Goal: Use online tool/utility: Utilize a website feature to perform a specific function

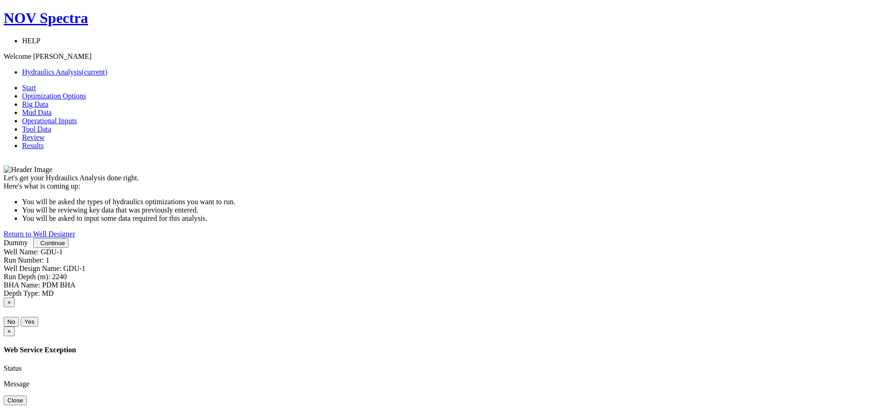
click at [68, 248] on button "Continue" at bounding box center [50, 243] width 35 height 10
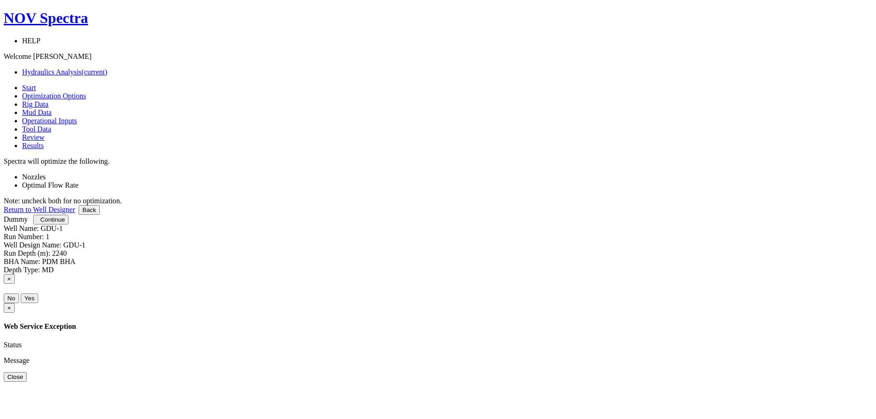
click at [22, 181] on link at bounding box center [22, 185] width 0 height 8
click at [22, 173] on link at bounding box center [22, 177] width 0 height 8
click at [65, 223] on span "Continue" at bounding box center [52, 219] width 24 height 7
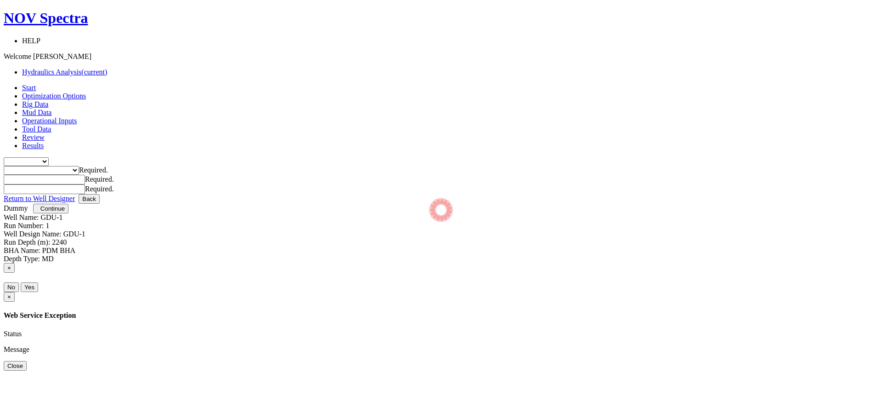
type input "0"
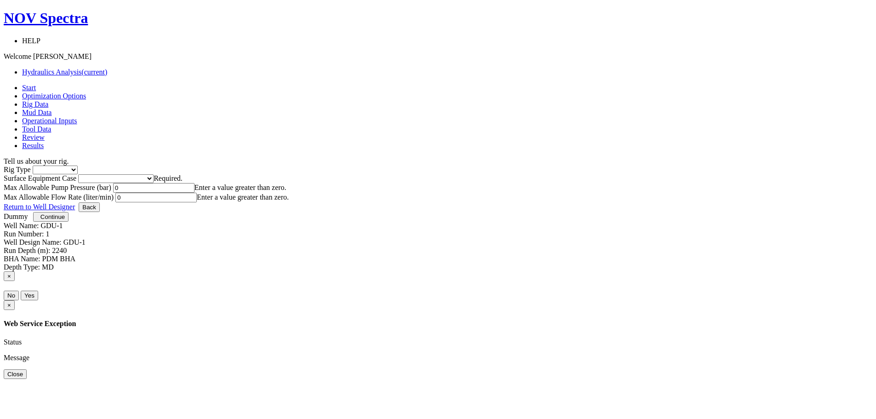
click at [78, 165] on select "Inland Water Land Offshore" at bounding box center [55, 169] width 45 height 9
select select "2"
click at [78, 165] on select "Inland Water Land Offshore" at bounding box center [55, 169] width 45 height 9
click at [154, 174] on select "Please select Smaller Rigs Smaller to Medium Rigs Medium to Larger Rigs Larger …" at bounding box center [115, 178] width 75 height 9
select select "2"
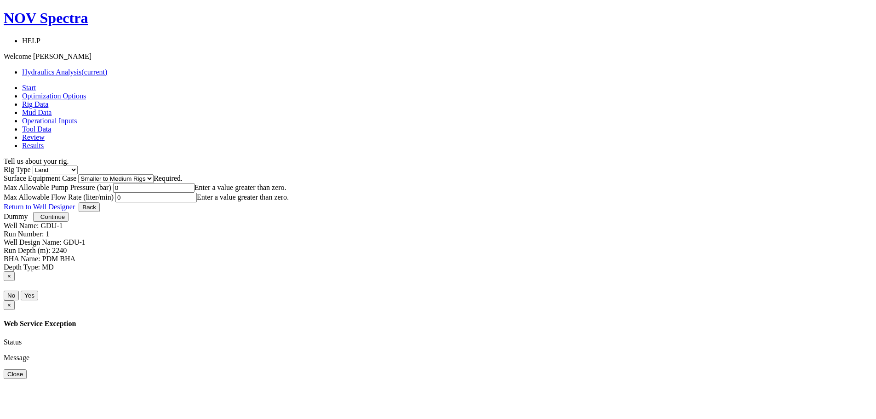
click at [154, 174] on select "Please select Smaller Rigs Smaller to Medium Rigs Medium to Larger Rigs Larger …" at bounding box center [115, 178] width 75 height 9
click at [194, 193] on input "0" at bounding box center [153, 188] width 81 height 10
type input "350"
click at [197, 193] on input "0" at bounding box center [155, 198] width 81 height 10
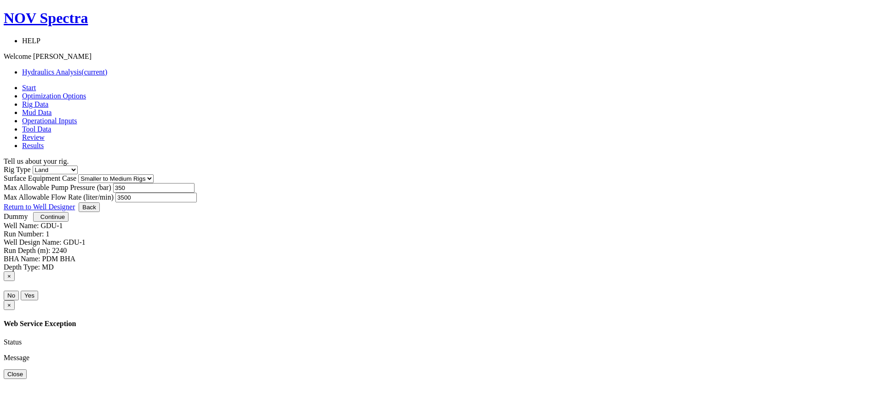
type input "3500"
click at [68, 222] on button "Continue" at bounding box center [50, 217] width 35 height 10
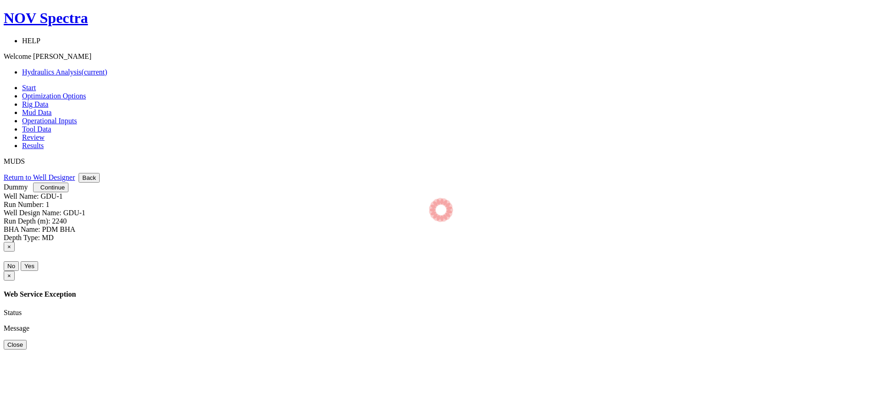
select select "14"
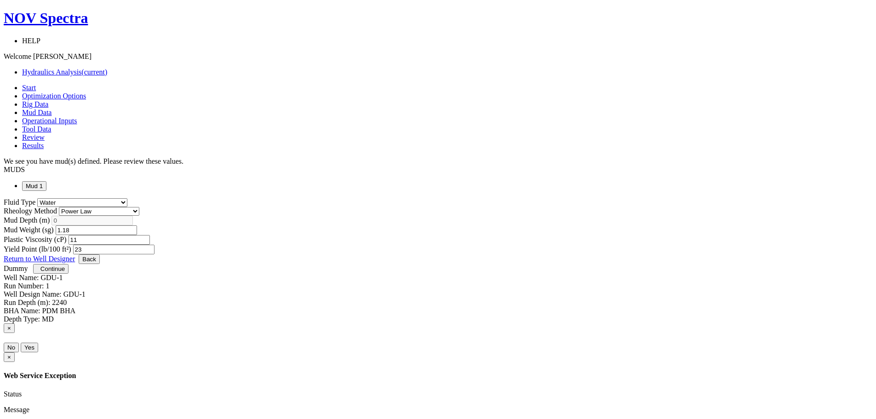
click at [139, 207] on select "[PERSON_NAME] Plastic [PERSON_NAME] Newtonian Power Law" at bounding box center [99, 211] width 80 height 9
select select "3"
click at [139, 207] on select "[PERSON_NAME] Plastic [PERSON_NAME] Newtonian Power Law" at bounding box center [99, 211] width 80 height 9
click at [68, 273] on button "Continue" at bounding box center [50, 269] width 35 height 10
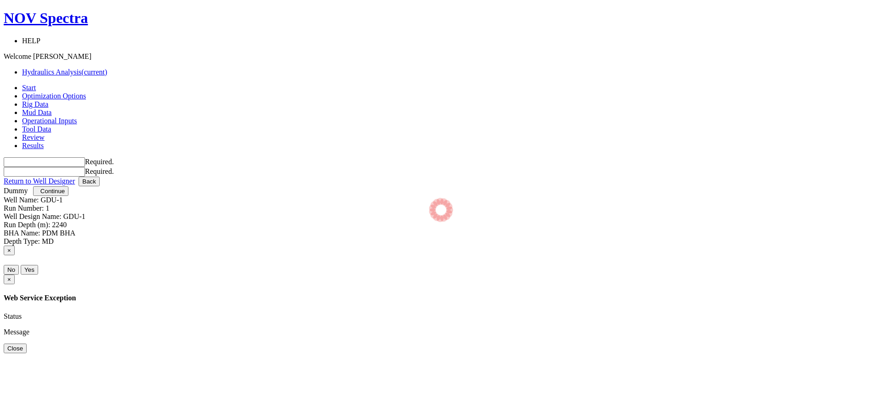
type input "0"
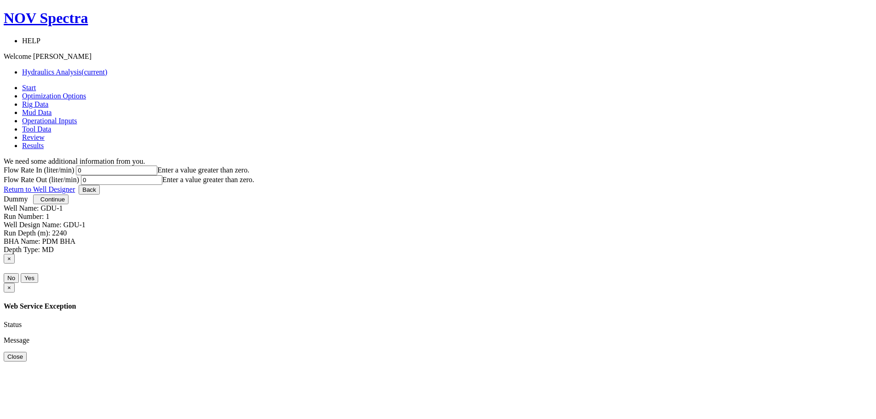
click at [157, 165] on input "0" at bounding box center [116, 170] width 81 height 10
click at [157, 165] on input "300" at bounding box center [116, 170] width 81 height 10
type input "3000"
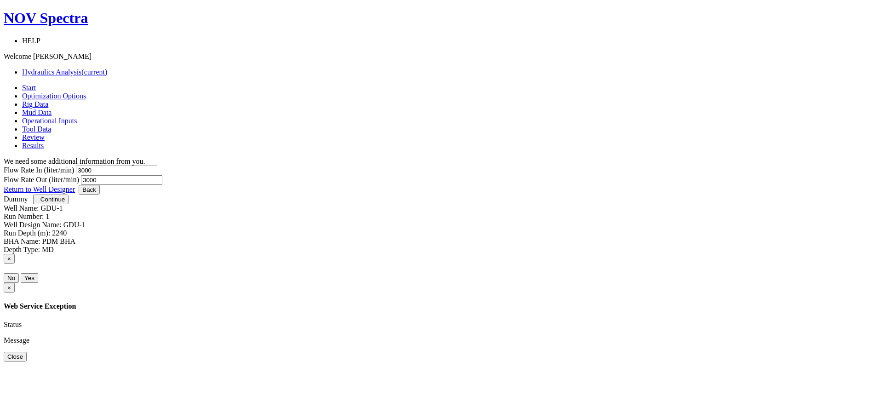
click at [37, 203] on span "button" at bounding box center [37, 199] width 0 height 7
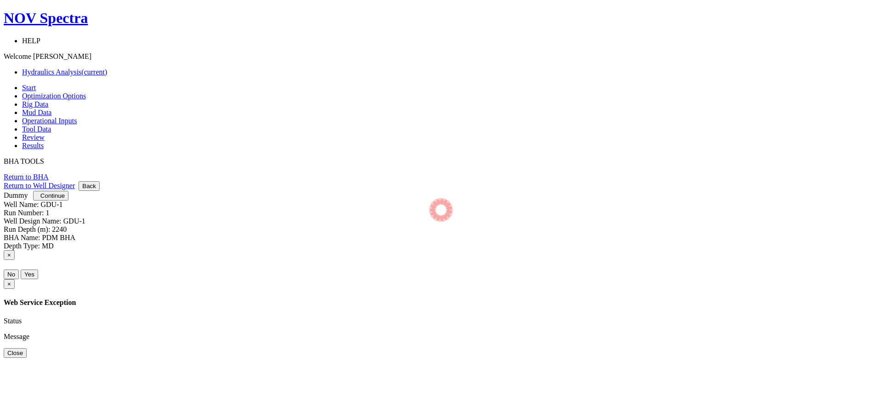
select select "4"
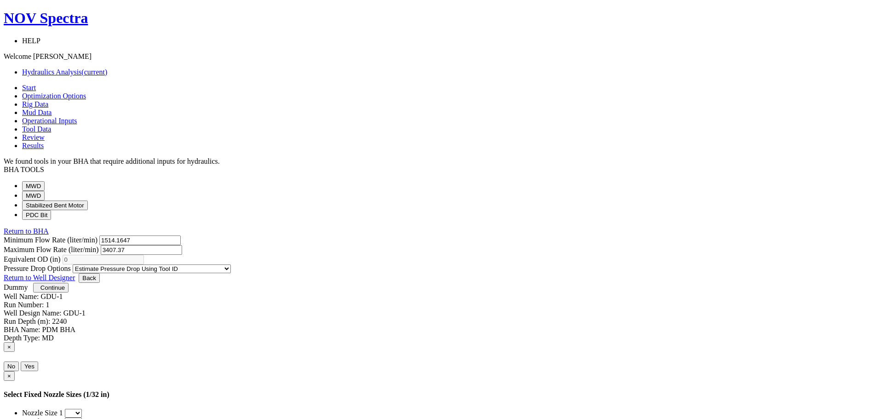
click at [45, 191] on button "MWD" at bounding box center [33, 196] width 23 height 10
select select "4"
click at [45, 181] on button "MWD" at bounding box center [33, 186] width 23 height 10
select select "4"
click at [45, 191] on button "MWD" at bounding box center [33, 196] width 23 height 10
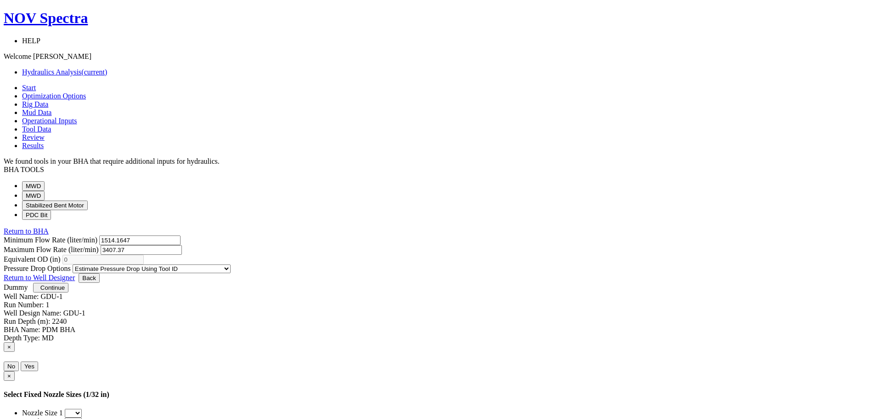
select select "4"
click at [45, 181] on button "MWD" at bounding box center [33, 186] width 23 height 10
select select "4"
click at [45, 191] on button "MWD" at bounding box center [33, 196] width 23 height 10
select select "4"
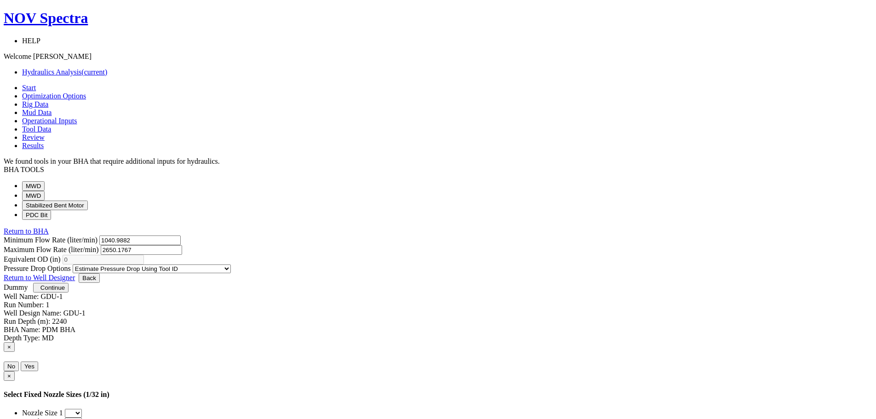
click at [88, 206] on button "Stabilized Bent Motor" at bounding box center [55, 205] width 66 height 10
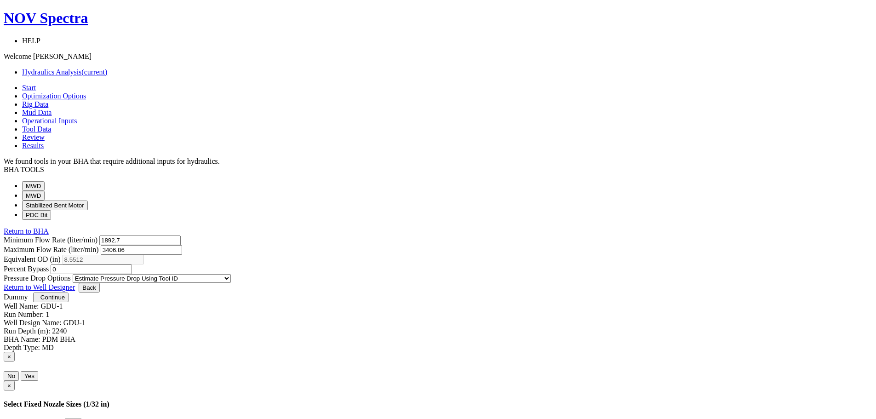
click at [231, 274] on select "Estimate Pressure Drop Using Fixed Pressure Drop Estimate Pressure Drop Using F…" at bounding box center [152, 278] width 158 height 9
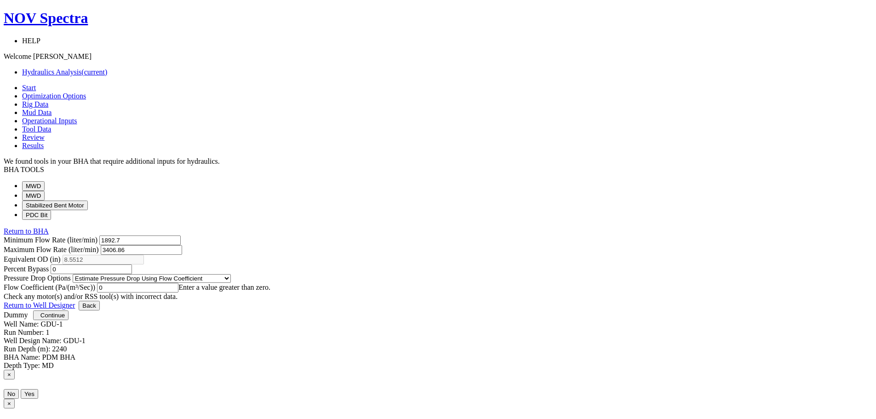
click at [231, 274] on select "Estimate Pressure Drop Using Fixed Pressure Drop Estimate Pressure Drop Using F…" at bounding box center [152, 278] width 158 height 9
select select "1"
click at [231, 274] on select "Estimate Pressure Drop Using Fixed Pressure Drop Estimate Pressure Drop Using F…" at bounding box center [152, 278] width 158 height 9
click at [164, 283] on input "0" at bounding box center [122, 288] width 81 height 10
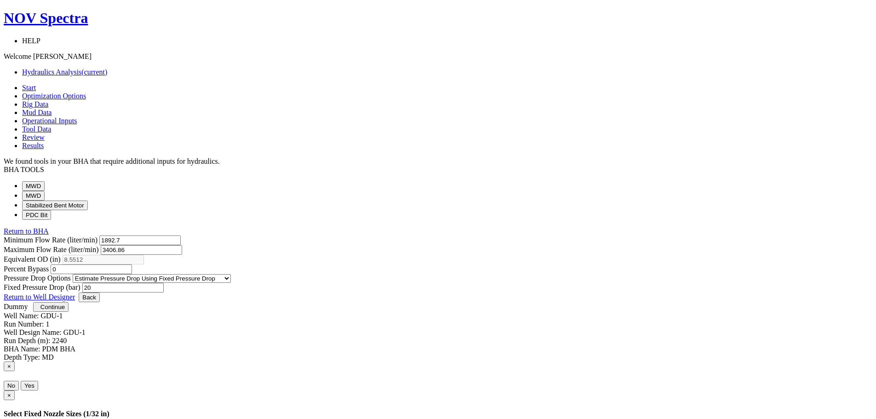
type input "20"
click at [51, 220] on button "PDC Bit" at bounding box center [36, 215] width 29 height 10
select select "7"
select select "3"
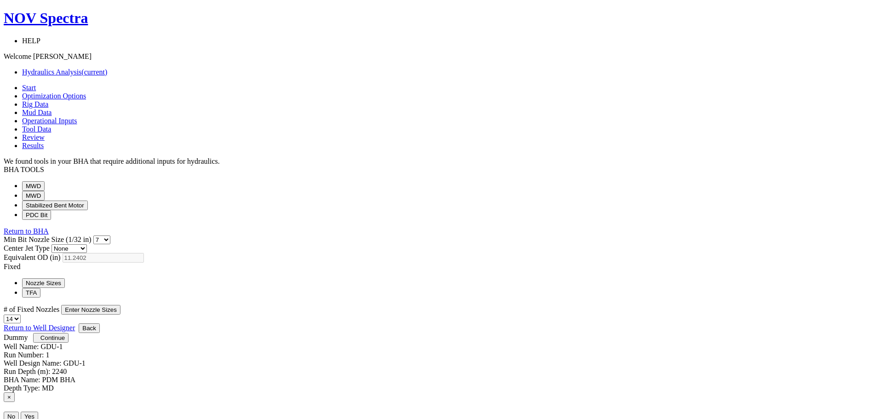
click at [87, 244] on select "Diffuser None Standard" at bounding box center [68, 248] width 35 height 9
click at [21, 314] on select "1 2 3 4 5 6 7 8 9 10 11 12 13 14 15 16 17 18 19 20" at bounding box center [12, 318] width 17 height 9
select select "9"
click at [21, 314] on select "1 2 3 4 5 6 7 8 9 10 11 12 13 14 15 16 17 18 19 20" at bounding box center [12, 318] width 17 height 9
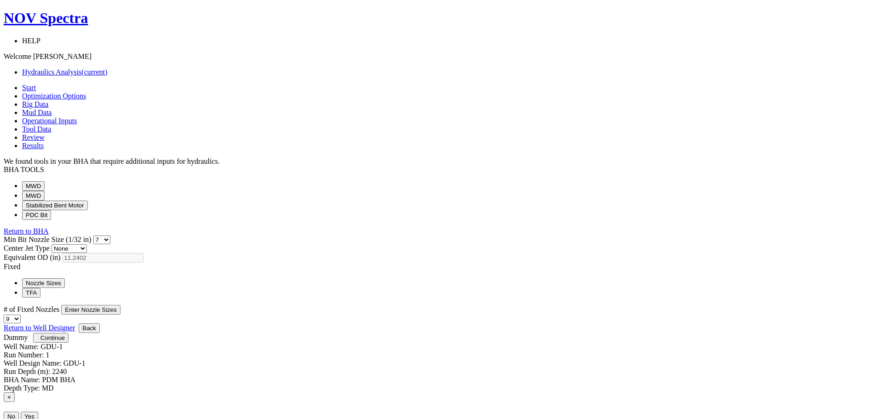
click at [120, 305] on button "Enter Nozzle Sizes" at bounding box center [90, 310] width 59 height 10
select select "12"
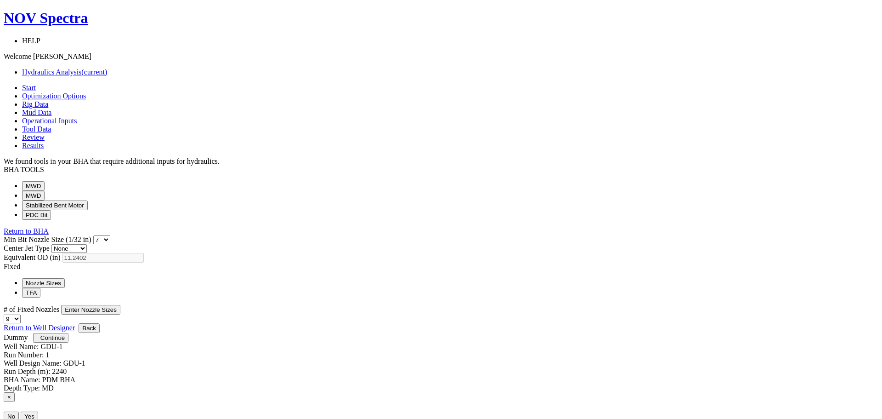
select select "12"
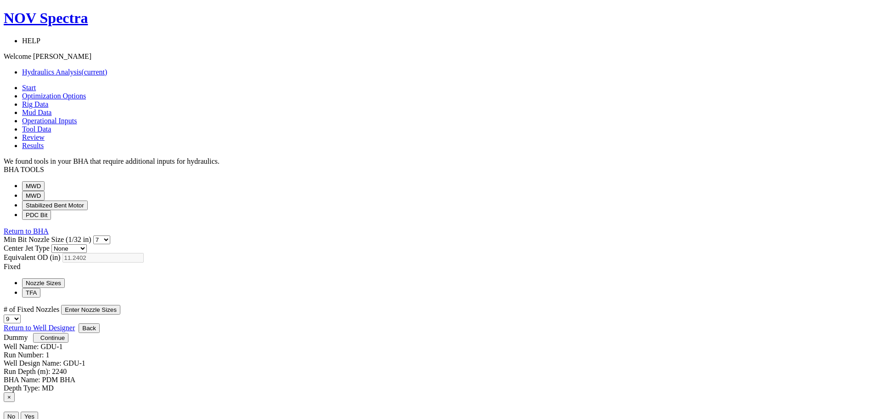
select select "12"
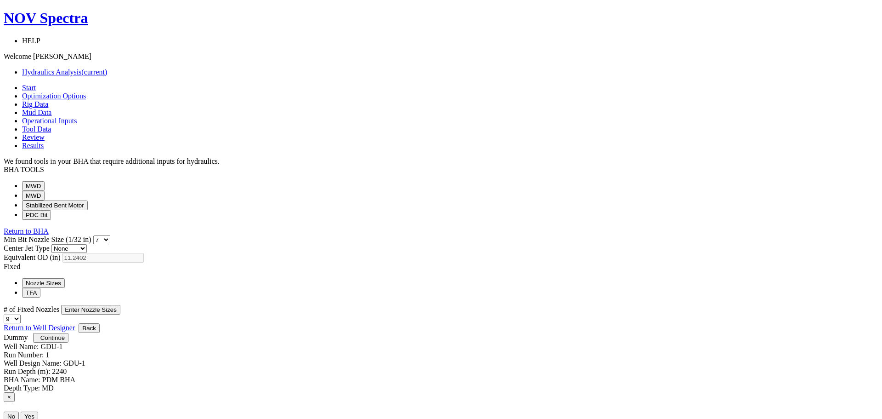
select select "12"
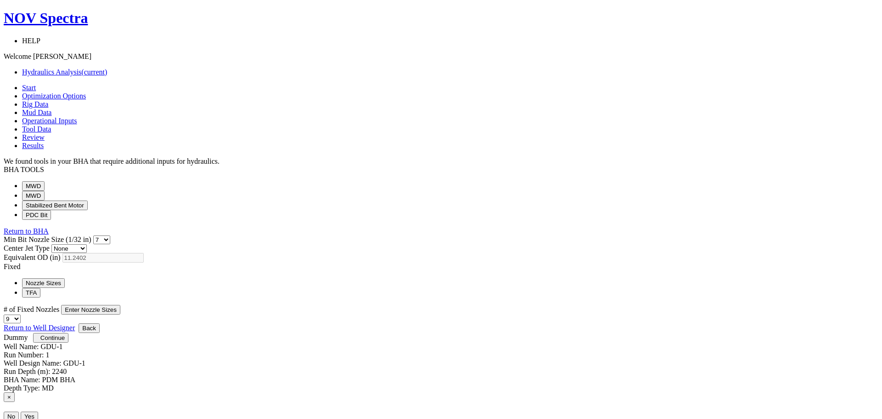
click at [65, 341] on span "Continue" at bounding box center [52, 337] width 24 height 7
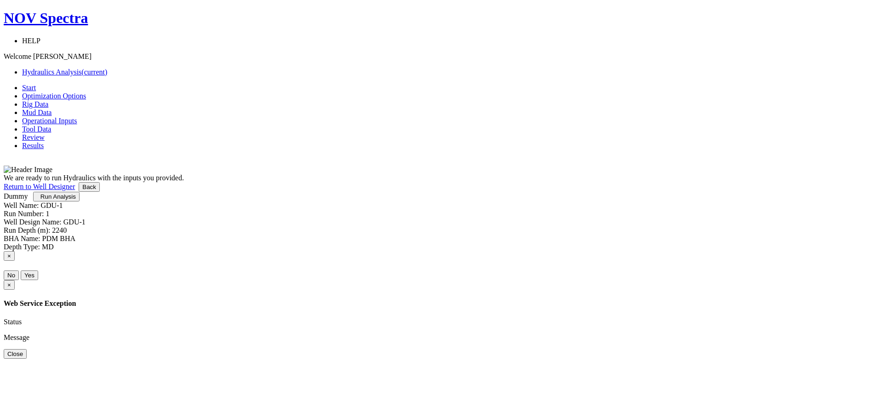
click at [76, 200] on span "Run Analysis" at bounding box center [57, 196] width 35 height 7
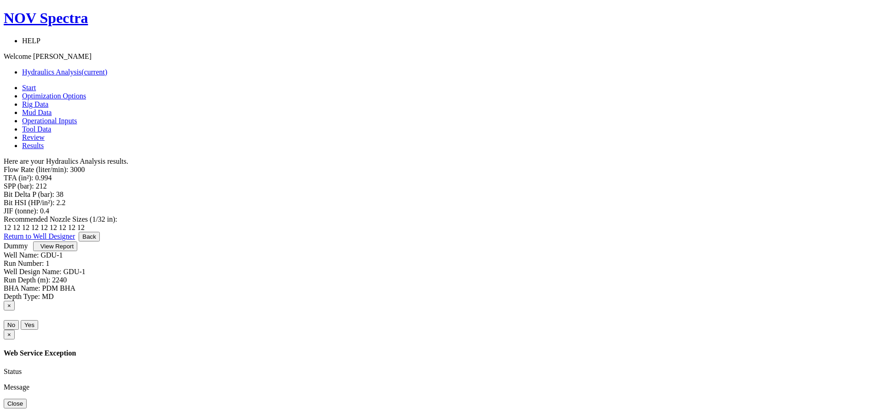
click at [74, 250] on span "View Report" at bounding box center [56, 246] width 33 height 7
